Goal: Information Seeking & Learning: Learn about a topic

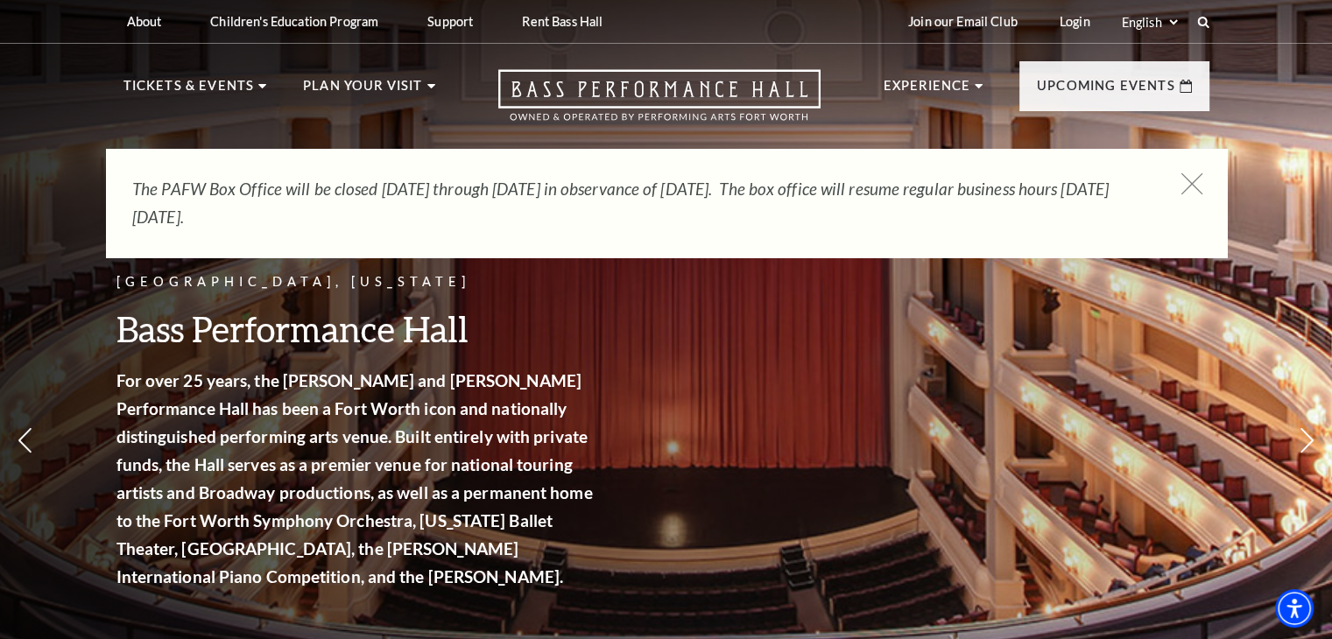
click at [1193, 187] on icon at bounding box center [1191, 184] width 22 height 22
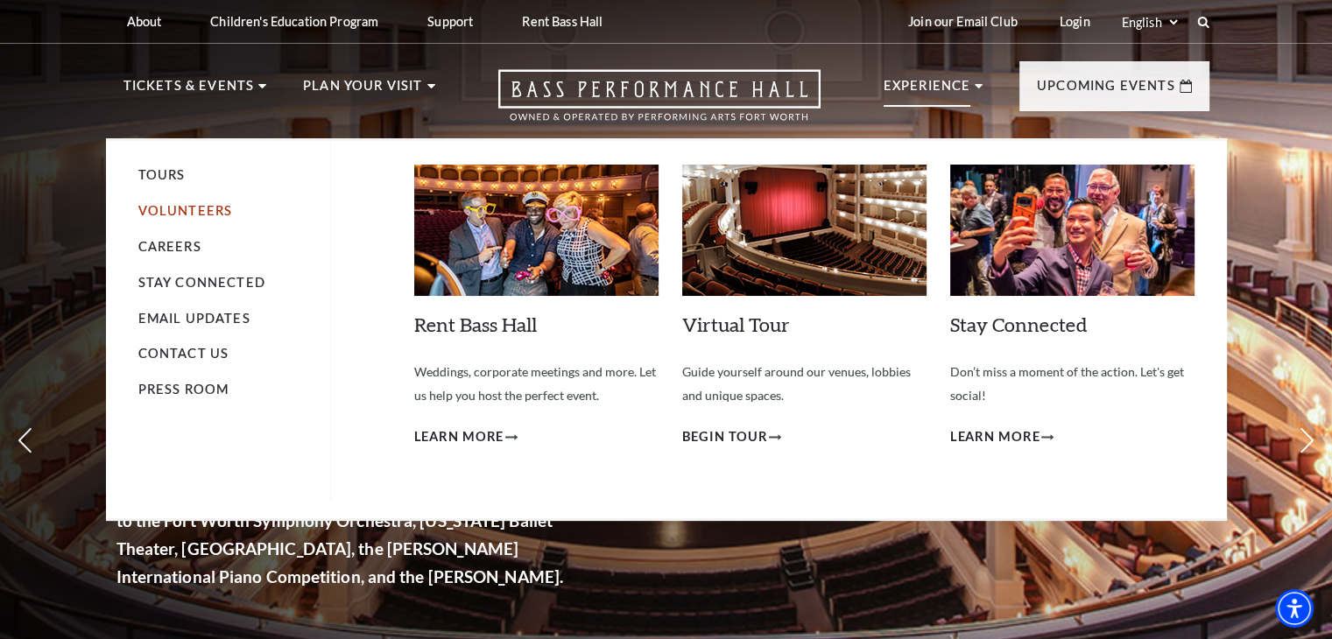
click at [178, 209] on link "Volunteers" at bounding box center [185, 210] width 95 height 15
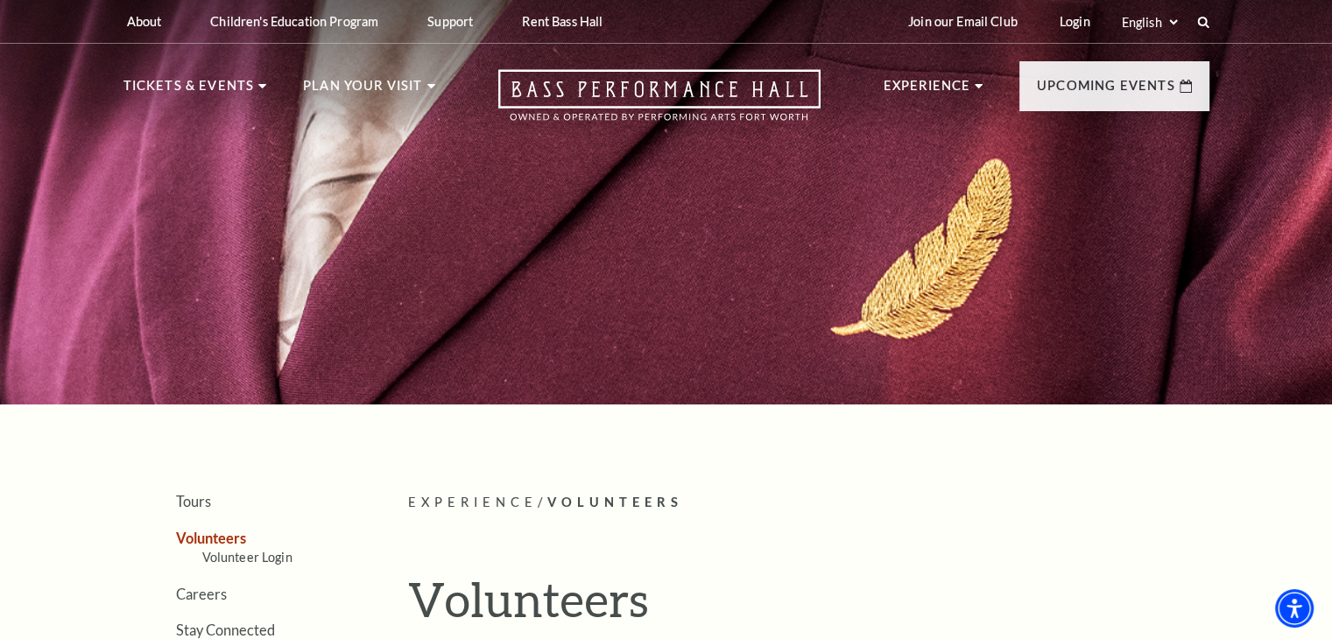
drag, startPoint x: 1163, startPoint y: 22, endPoint x: 1121, endPoint y: 39, distance: 44.4
click at [1163, 22] on select "Select: English Español" at bounding box center [1149, 22] width 62 height 17
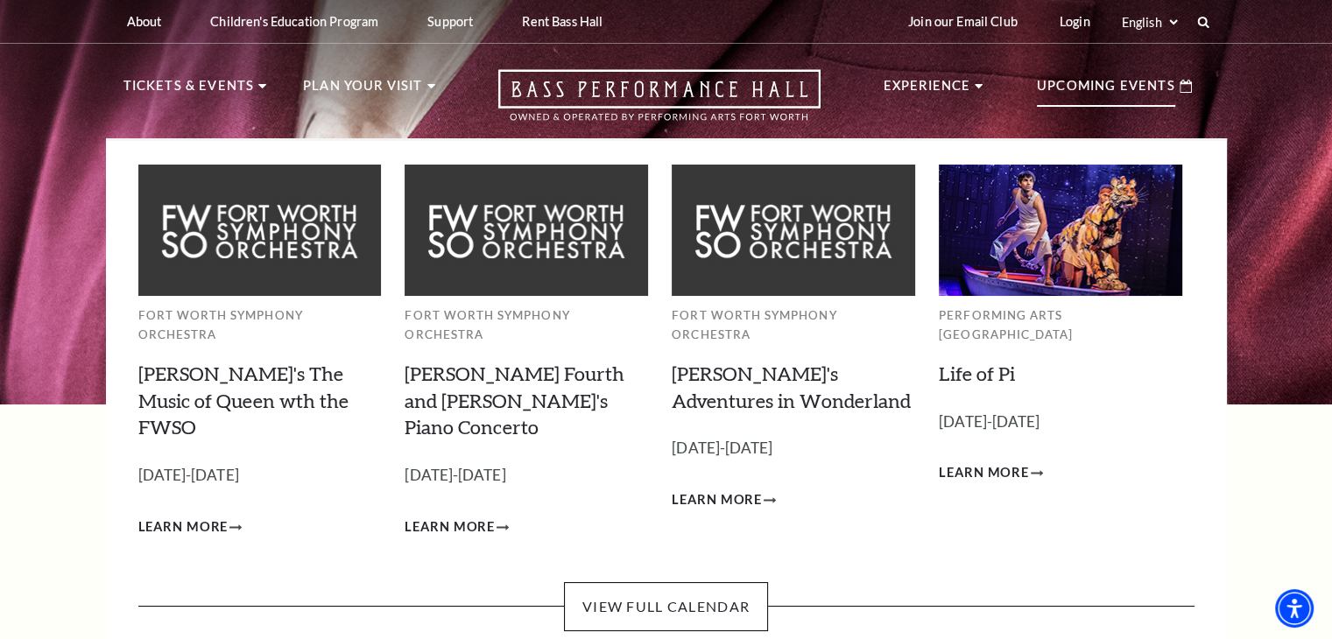
select select "en|es"
click at [1118, 14] on select "Select: English Español" at bounding box center [1149, 22] width 62 height 17
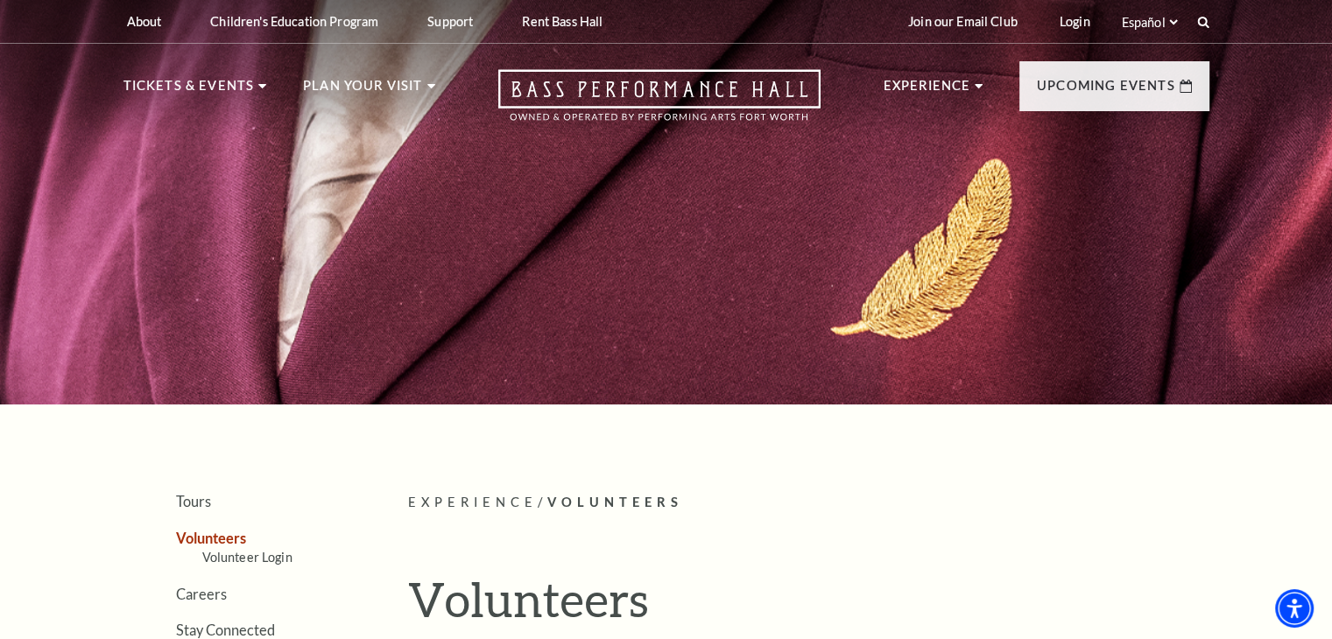
click at [1166, 25] on select "Select: English Español" at bounding box center [1149, 22] width 62 height 17
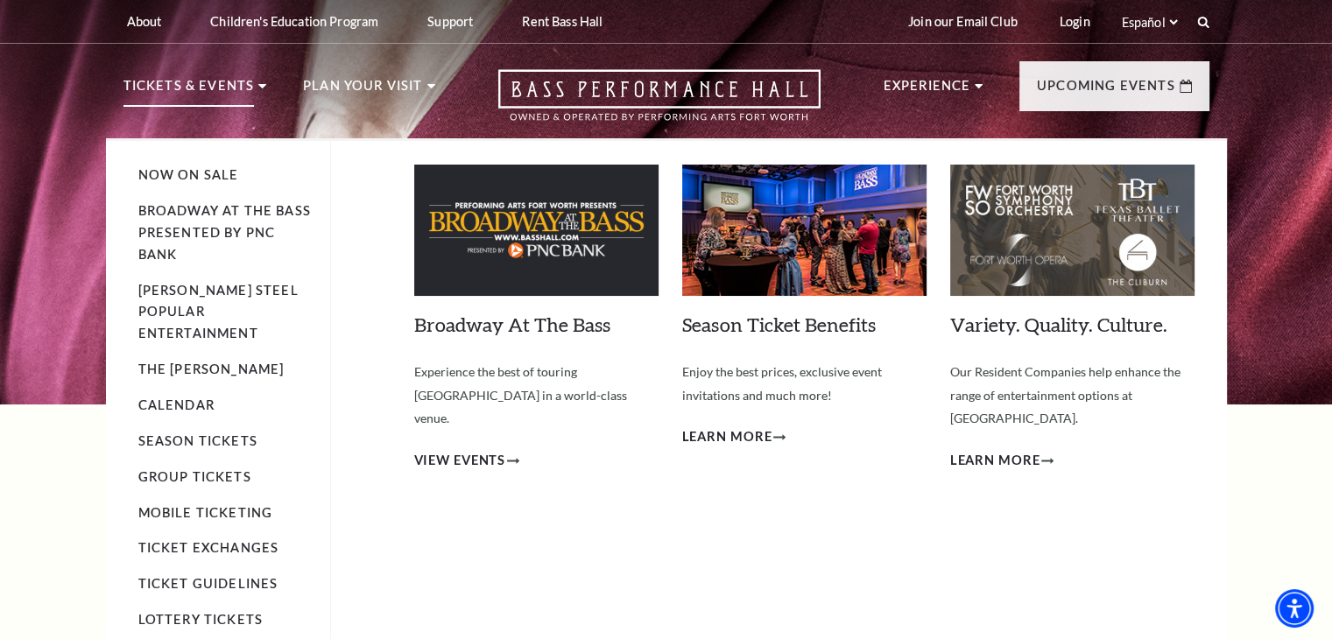
click at [217, 220] on li "Broadway At The Bass presented by PNC Bank" at bounding box center [225, 233] width 174 height 66
click at [177, 237] on link "Broadway At The Bass presented by PNC Bank" at bounding box center [224, 232] width 172 height 59
click at [170, 226] on link "Broadway At The Bass presented by PNC Bank" at bounding box center [224, 232] width 172 height 59
